Goal: Information Seeking & Learning: Learn about a topic

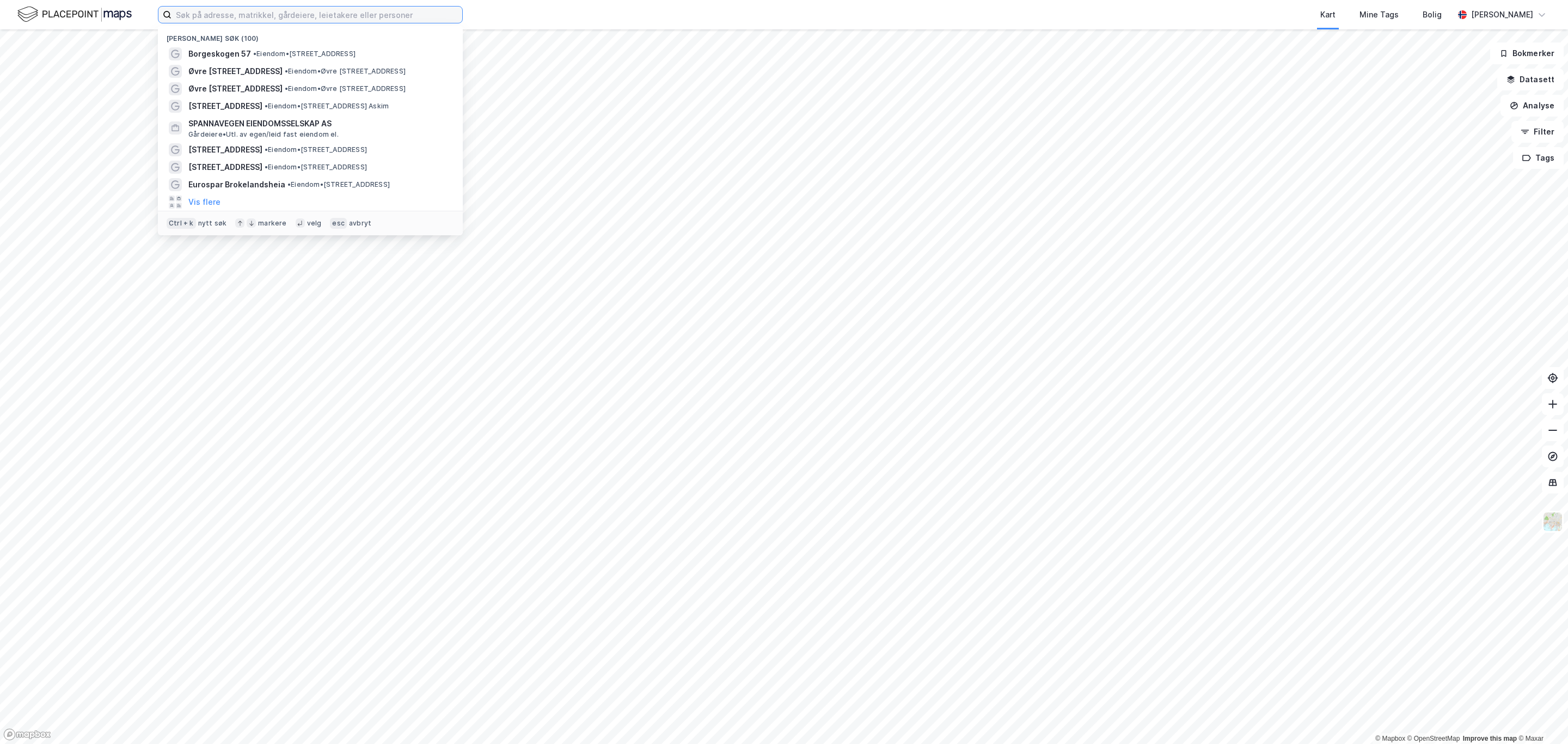
click at [206, 16] on input at bounding box center [317, 15] width 291 height 17
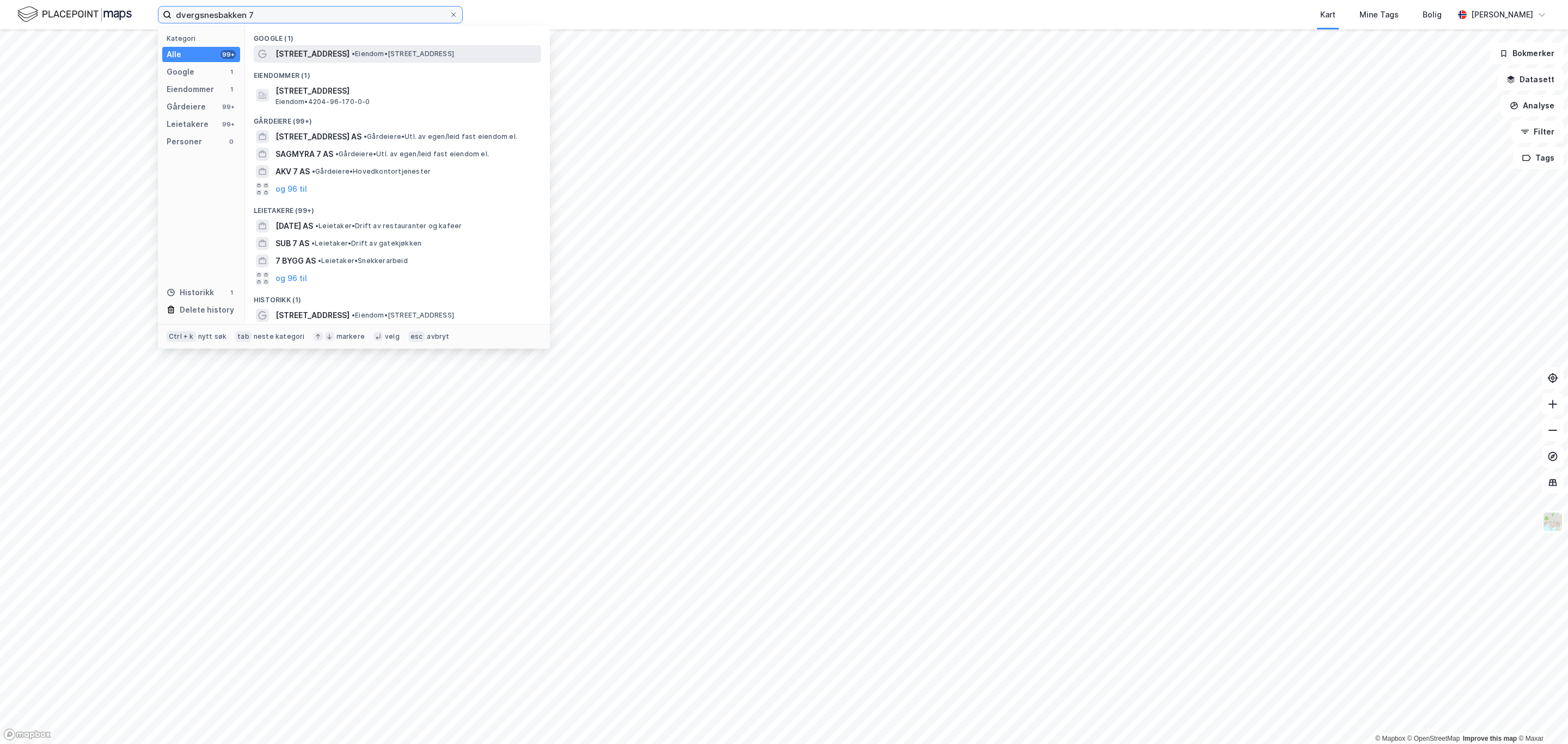
type input "dvergsnesbakken 7"
click at [322, 57] on span "[STREET_ADDRESS]" at bounding box center [312, 54] width 74 height 13
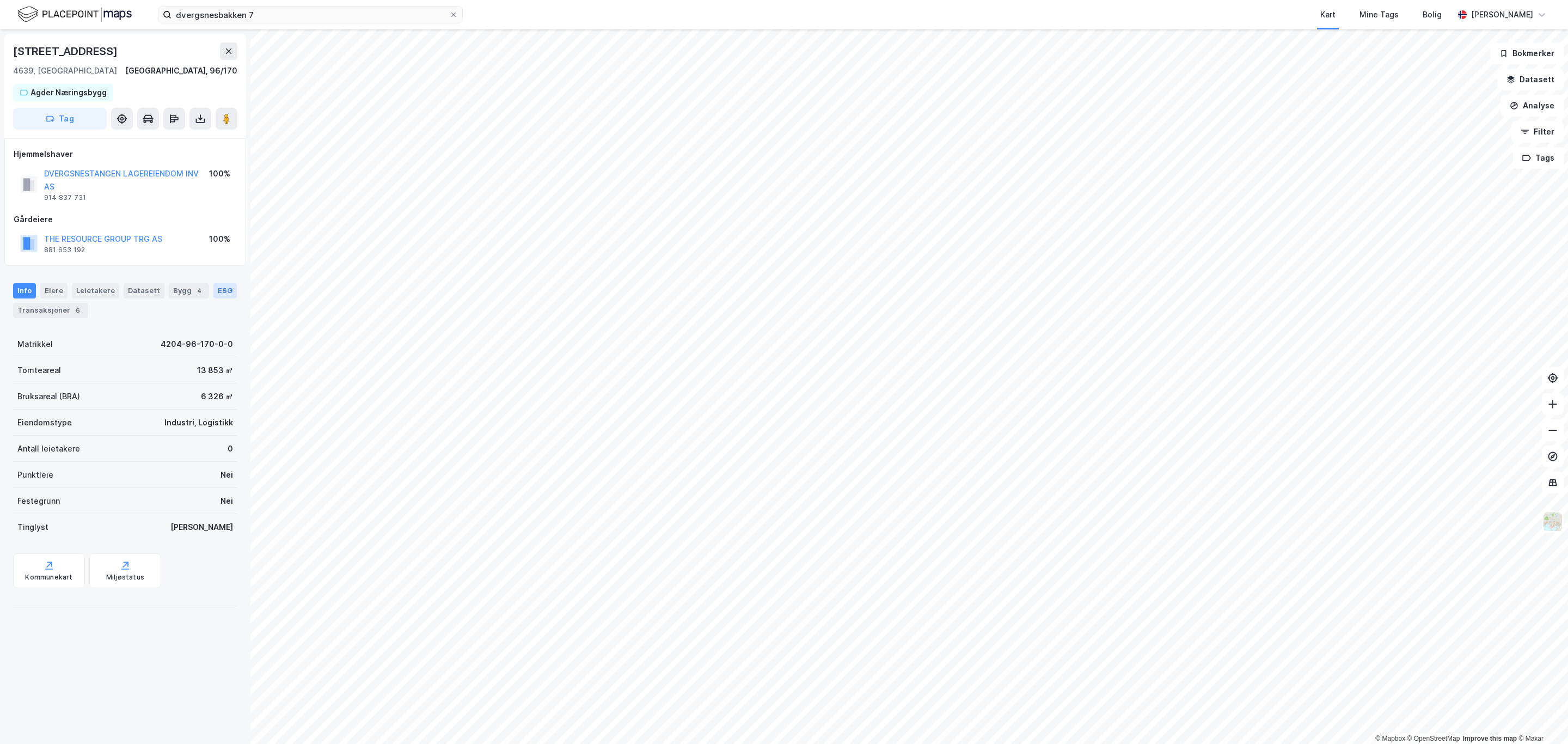
click at [213, 299] on div "ESG" at bounding box center [225, 290] width 23 height 16
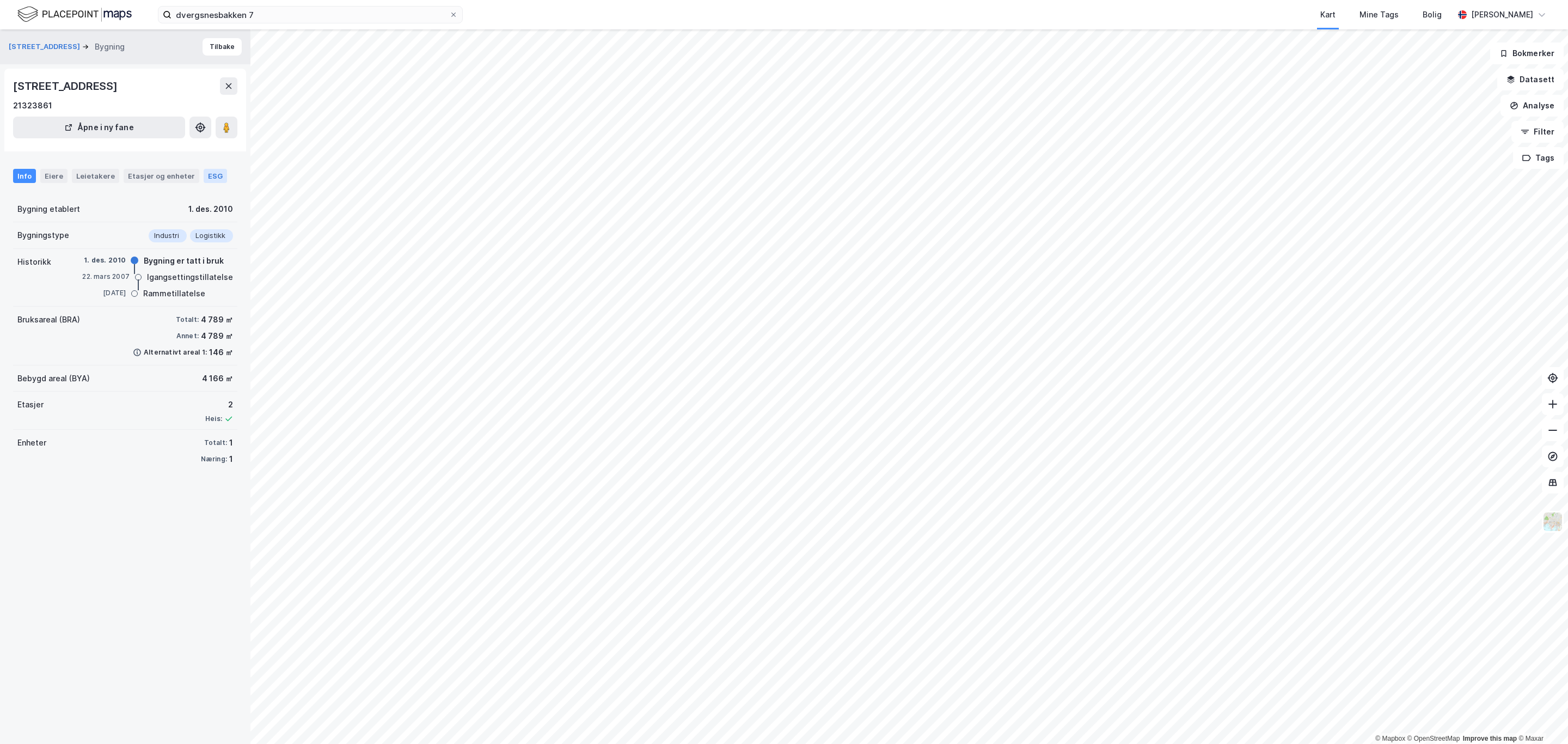
click at [206, 169] on div "ESG" at bounding box center [214, 176] width 23 height 14
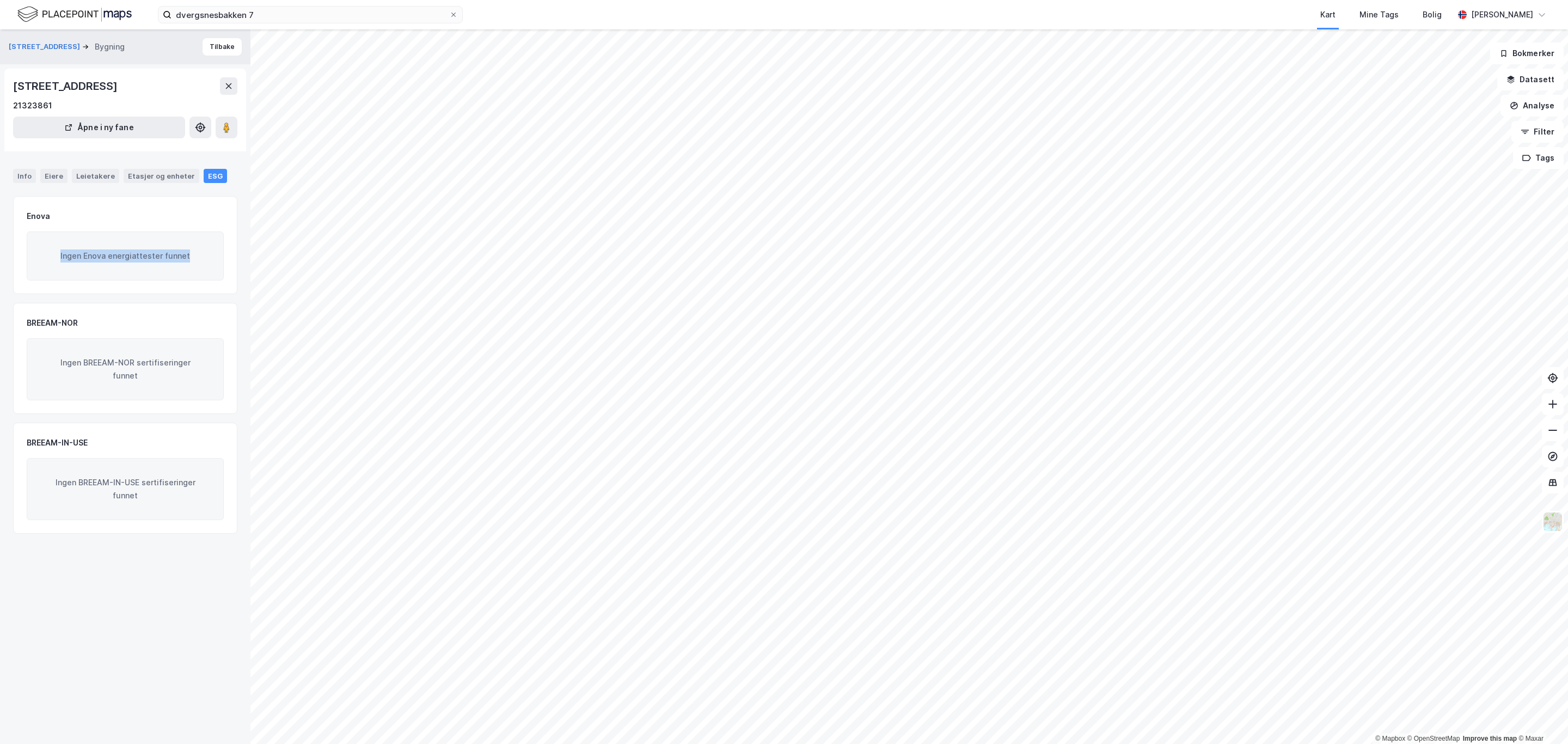
drag, startPoint x: 43, startPoint y: 252, endPoint x: 182, endPoint y: 245, distance: 139.2
click at [182, 245] on div "Ingen Enova energiattester funnet" at bounding box center [125, 255] width 197 height 49
drag, startPoint x: 49, startPoint y: 363, endPoint x: 184, endPoint y: 532, distance: 216.3
click at [184, 532] on div "Enova Ingen Enova energiattester funnet BREEAM-NOR Ingen BREEAM-NOR sertifiseri…" at bounding box center [125, 364] width 225 height 337
